Goal: Information Seeking & Learning: Check status

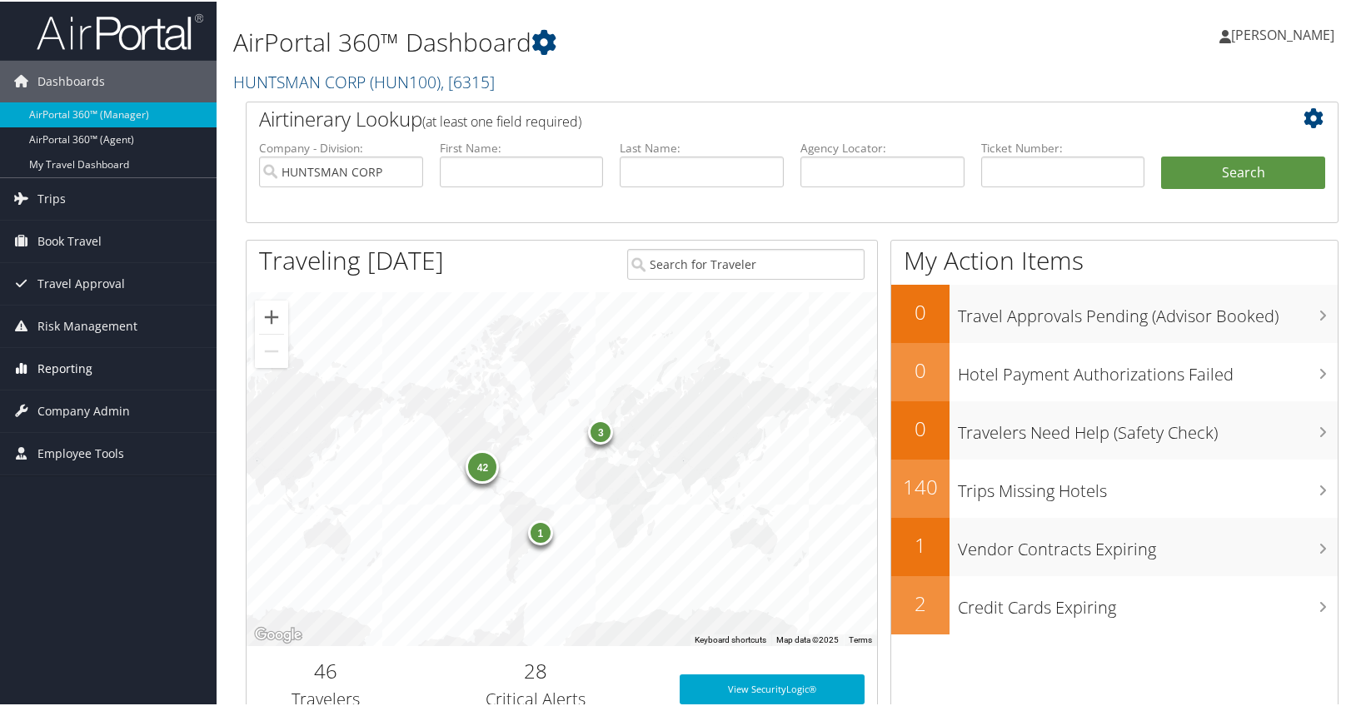
click at [64, 357] on span "Reporting" at bounding box center [64, 367] width 55 height 42
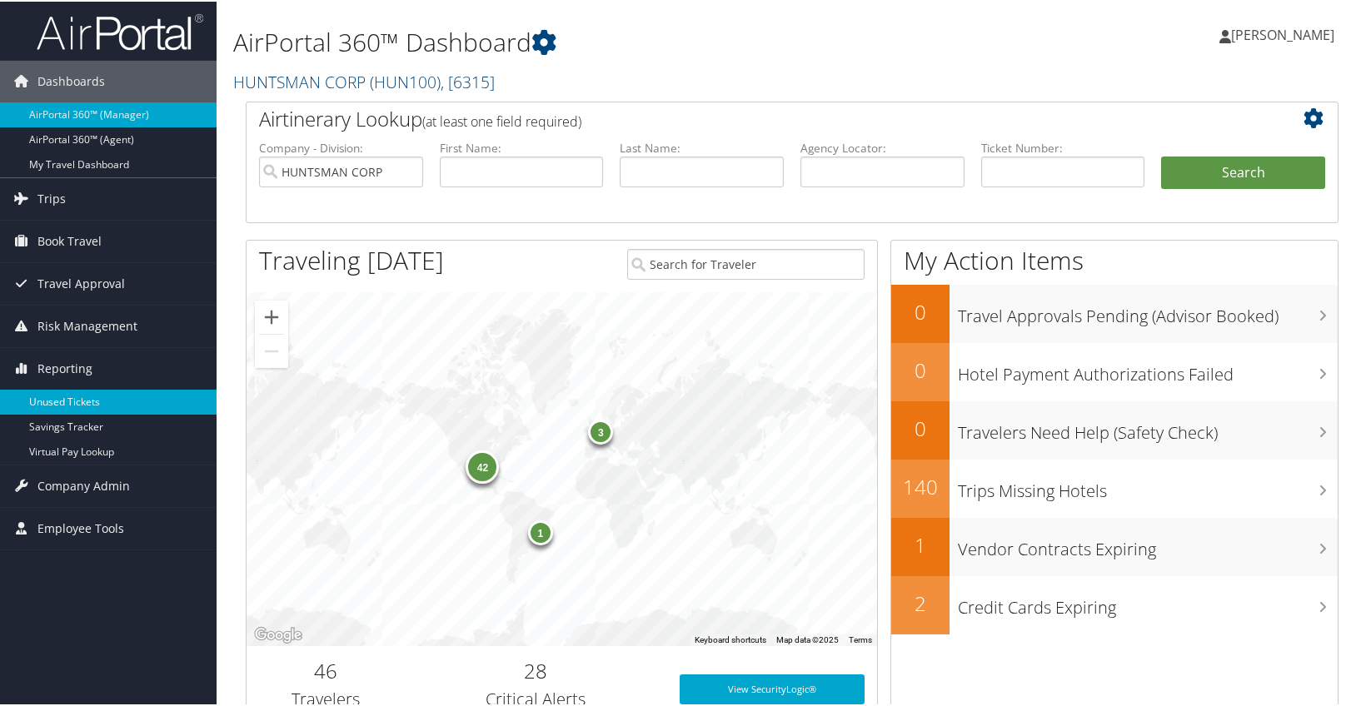
click at [75, 396] on link "Unused Tickets" at bounding box center [108, 400] width 217 height 25
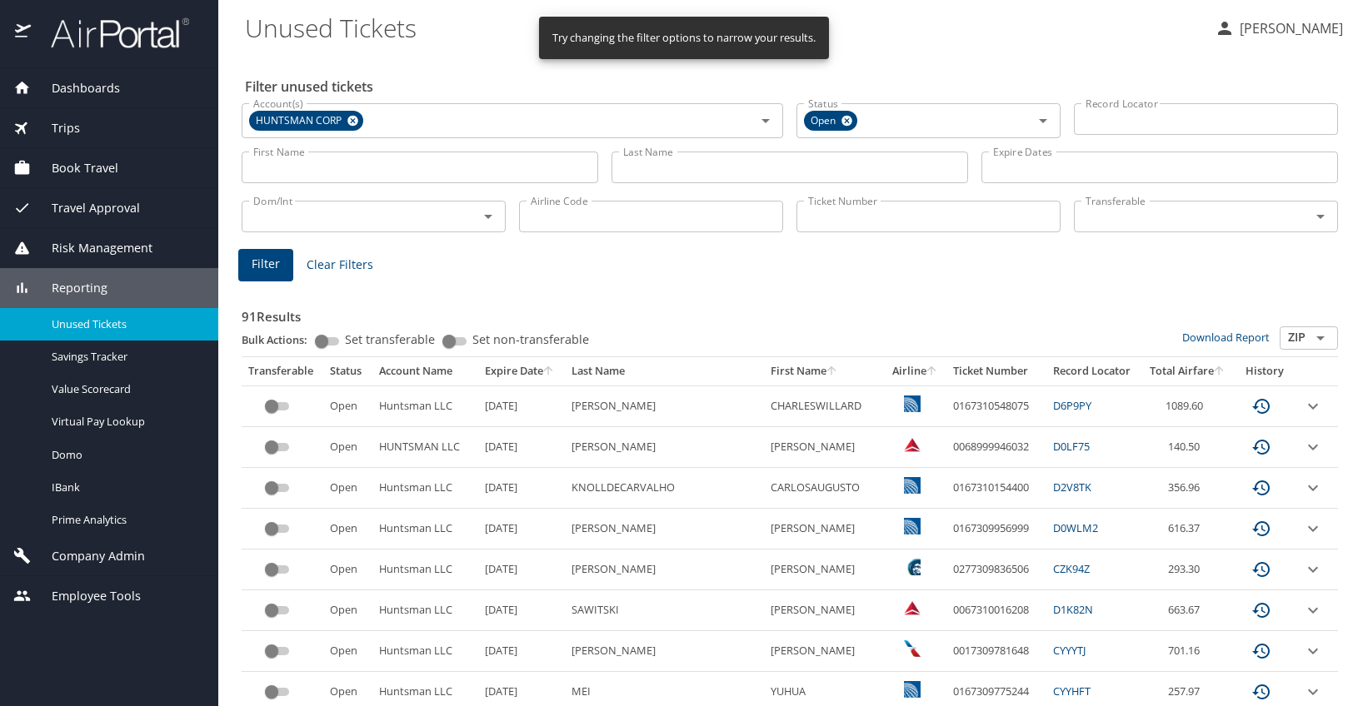
click at [699, 166] on input "Last Name" at bounding box center [789, 168] width 356 height 32
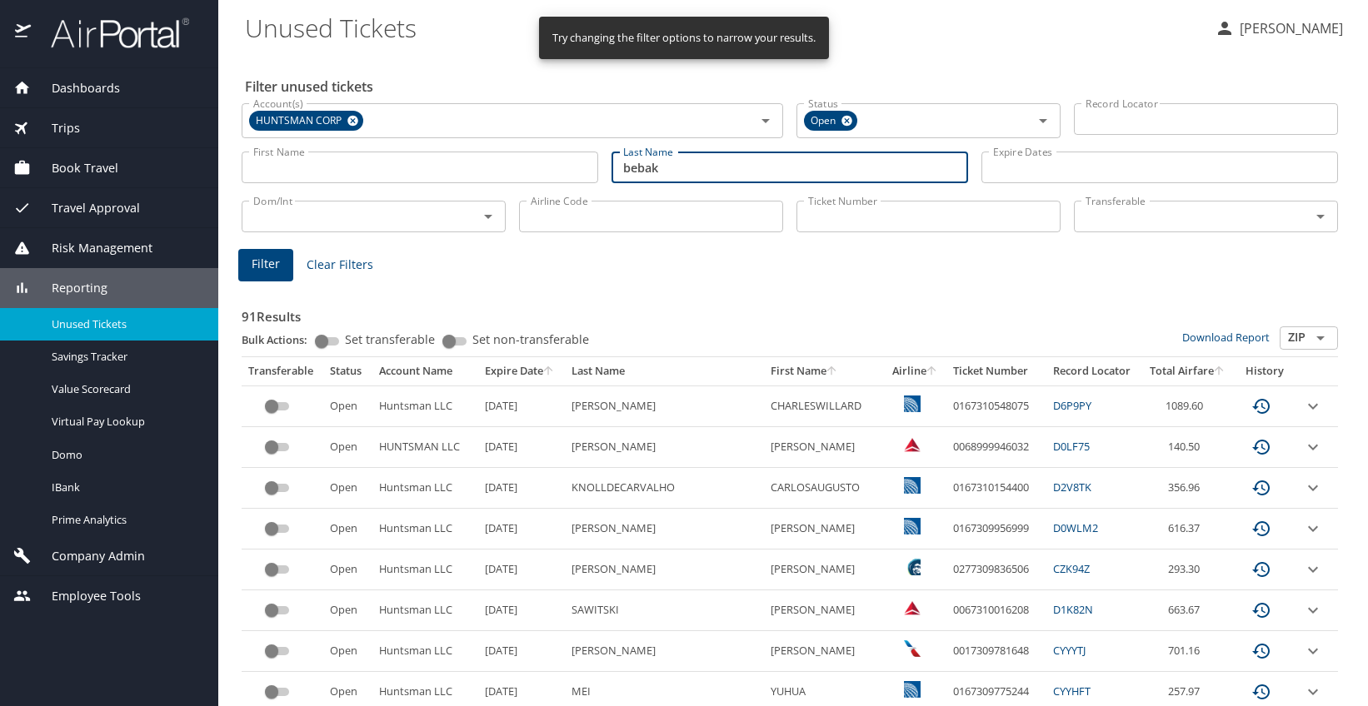
type input "bebak"
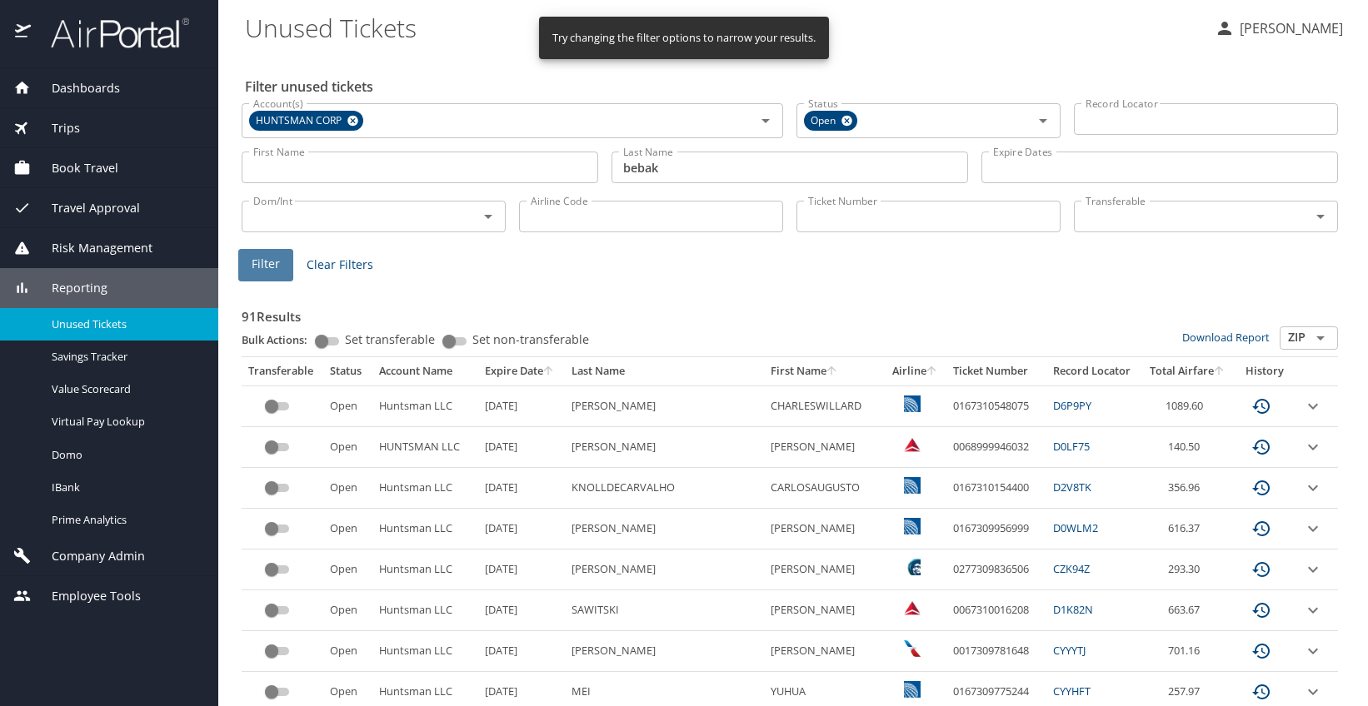
click at [257, 267] on span "Filter" at bounding box center [266, 264] width 28 height 21
